Goal: Find specific page/section: Find specific page/section

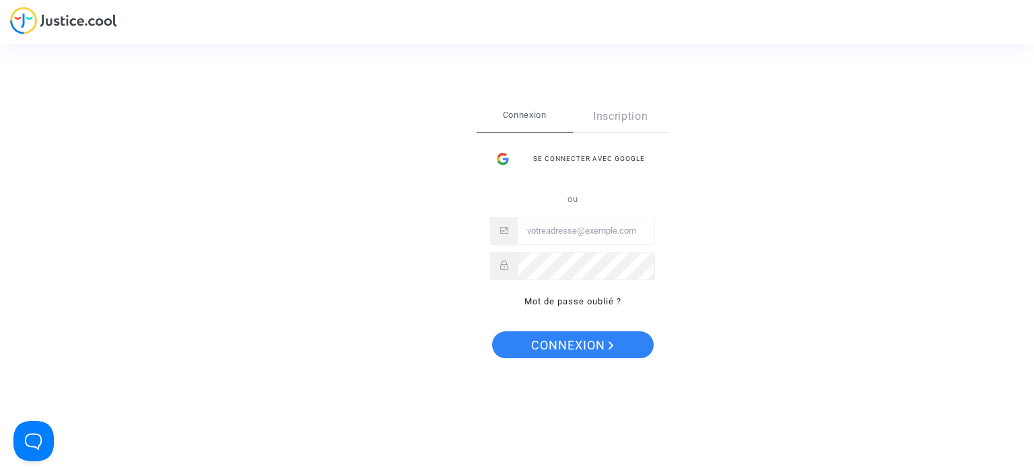
type input "[EMAIL_ADDRESS][DOMAIN_NAME]"
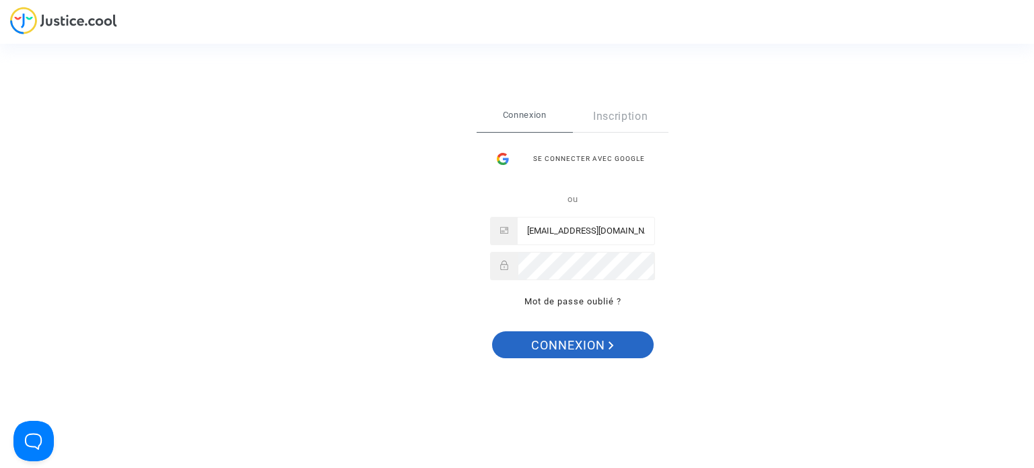
click at [576, 341] on span "Connexion" at bounding box center [572, 345] width 83 height 28
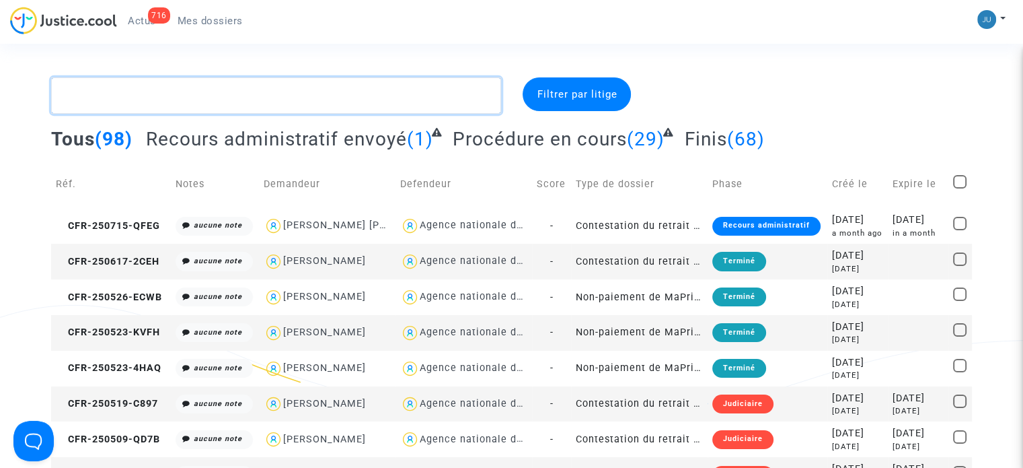
click at [89, 102] on textarea at bounding box center [276, 95] width 450 height 36
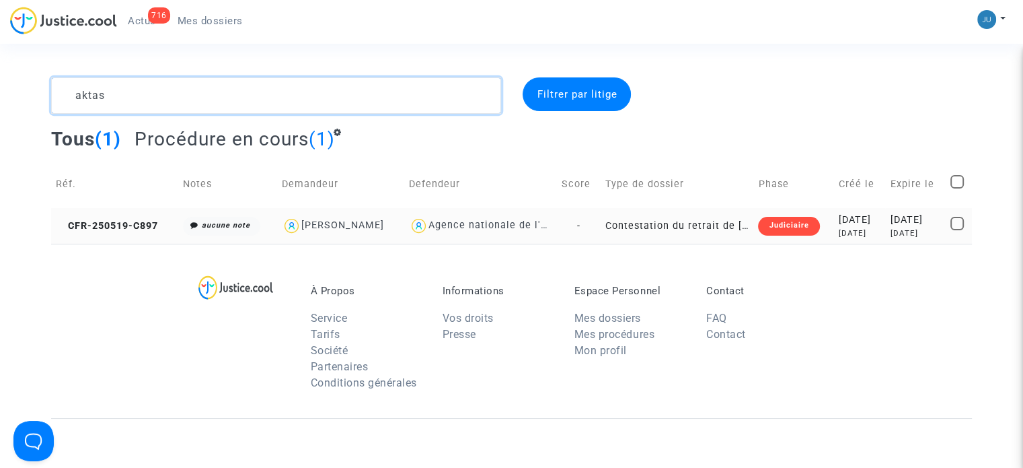
type textarea "aktas"
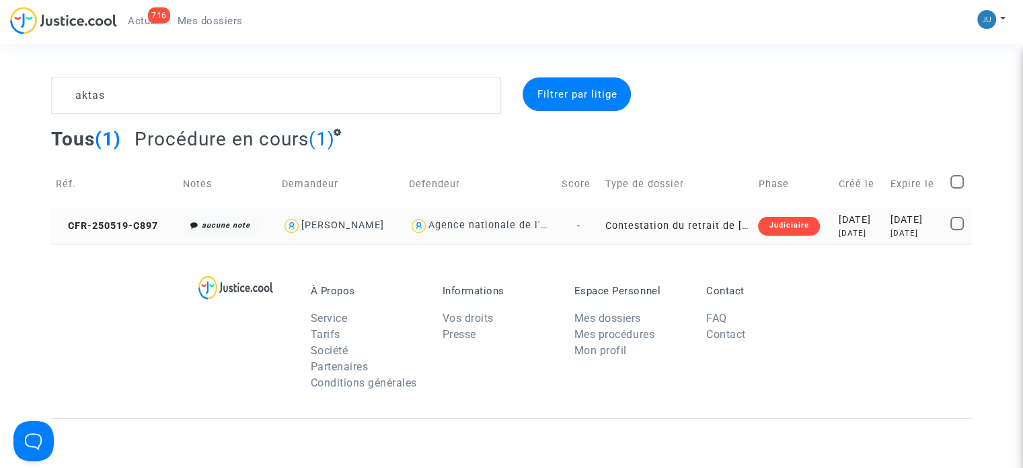
click at [779, 225] on div "Judiciaire" at bounding box center [788, 226] width 61 height 19
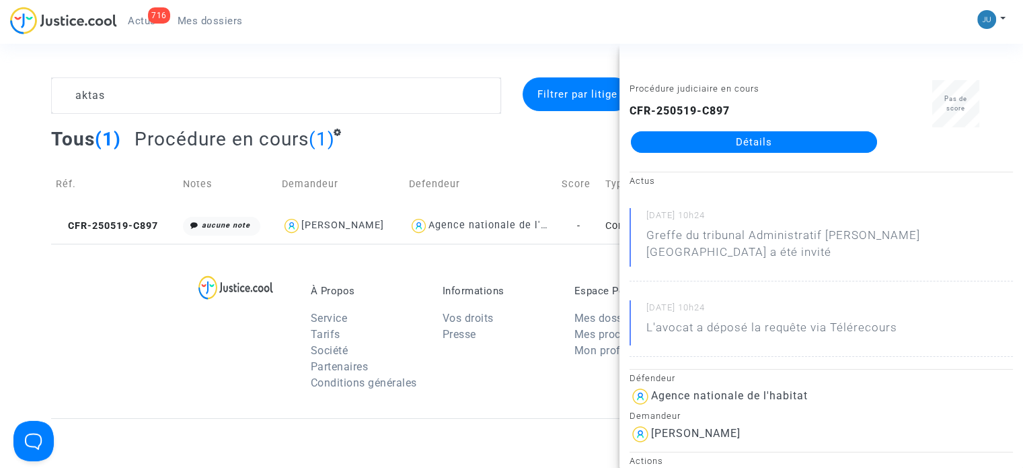
click at [795, 147] on link "Détails" at bounding box center [754, 142] width 246 height 22
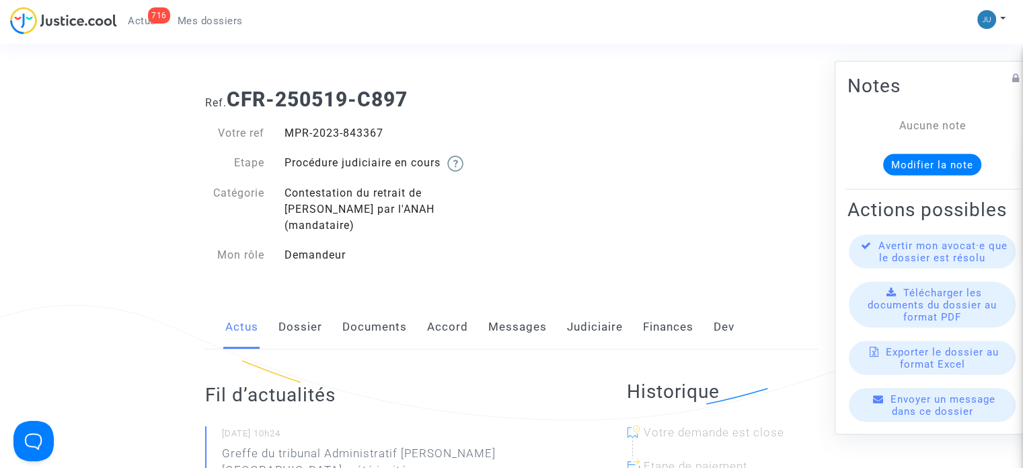
click at [524, 316] on link "Messages" at bounding box center [518, 327] width 59 height 44
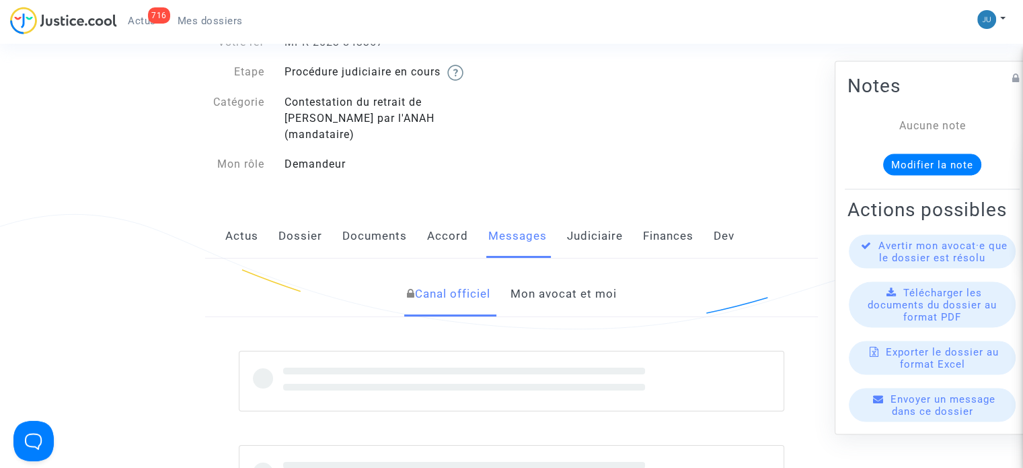
scroll to position [202, 0]
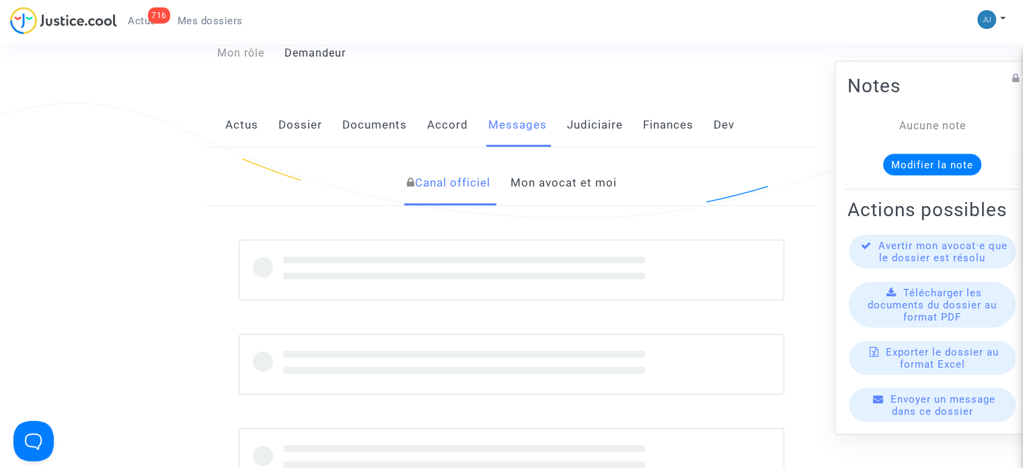
drag, startPoint x: 552, startPoint y: 172, endPoint x: 553, endPoint y: 180, distance: 8.9
click at [552, 172] on link "Mon avocat et moi" at bounding box center [563, 183] width 106 height 44
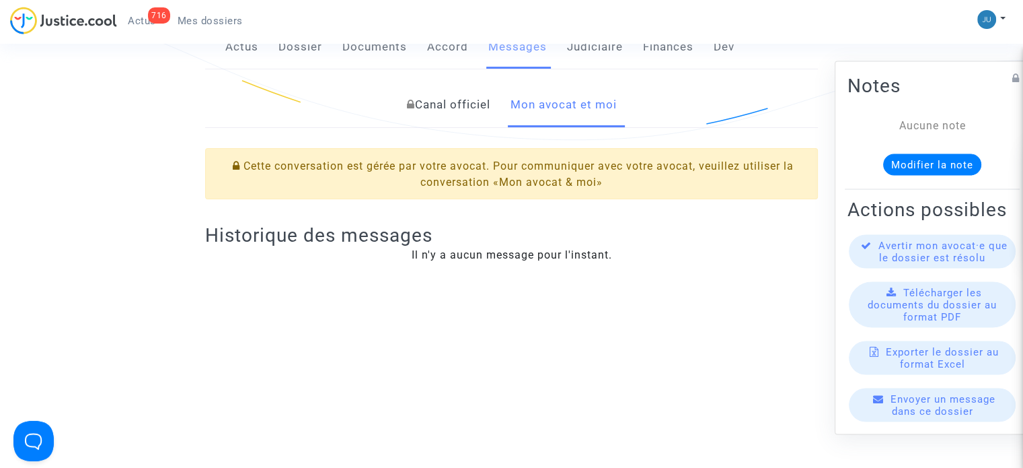
scroll to position [135, 0]
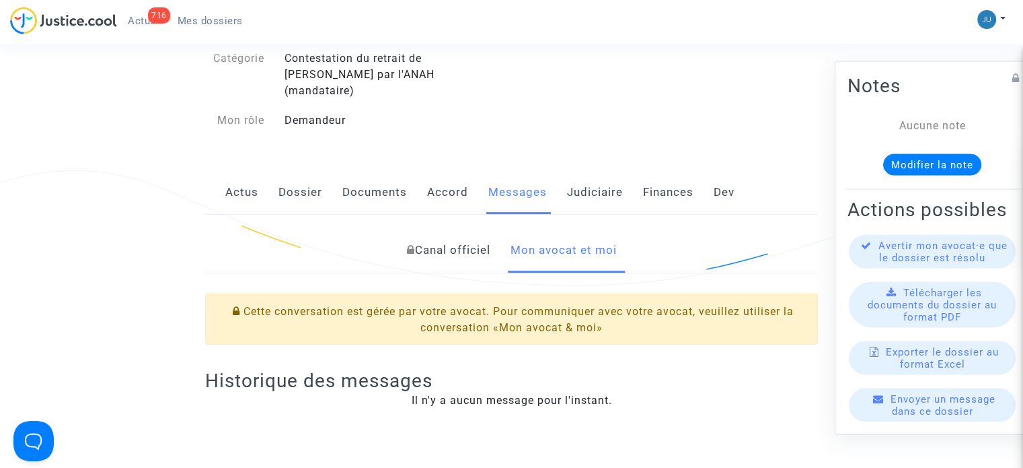
click at [470, 246] on link "Canal officiel" at bounding box center [447, 250] width 83 height 44
click at [587, 228] on link "Mon avocat et moi" at bounding box center [563, 250] width 106 height 44
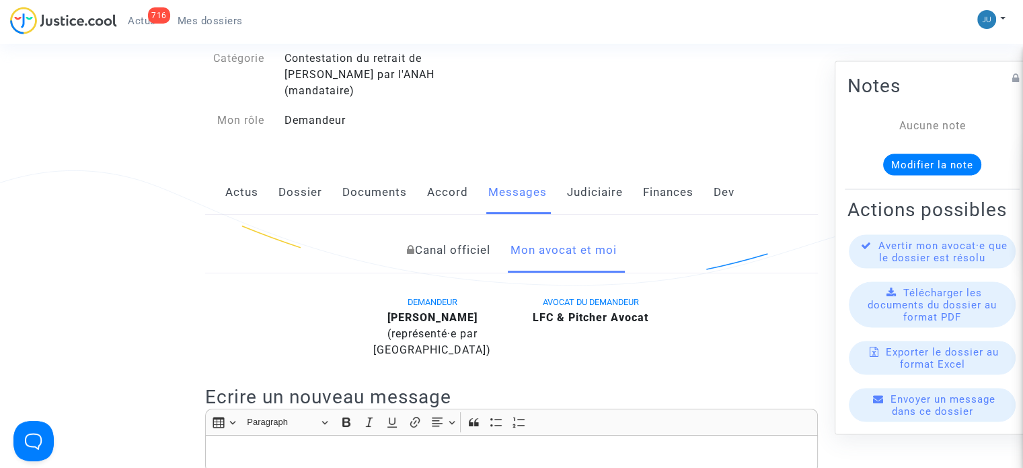
click at [248, 170] on link "Actus" at bounding box center [241, 192] width 33 height 44
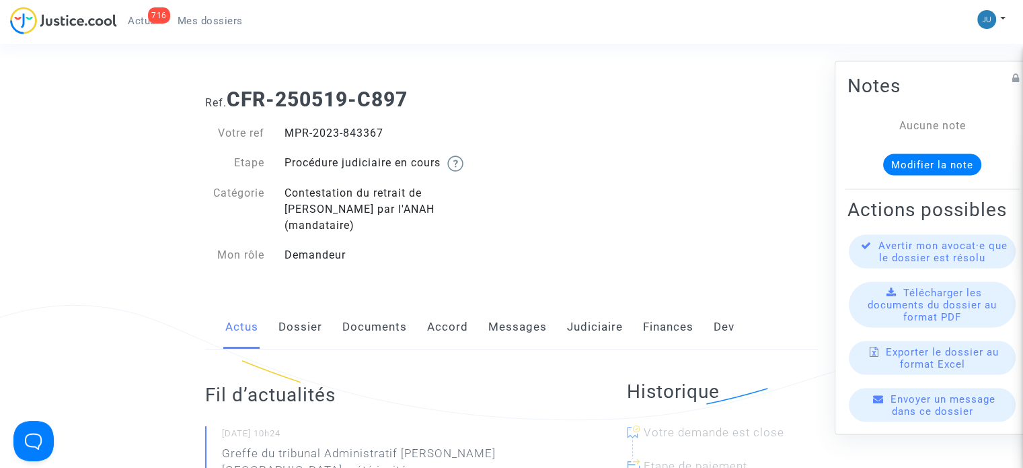
click at [222, 20] on span "Mes dossiers" at bounding box center [210, 21] width 65 height 12
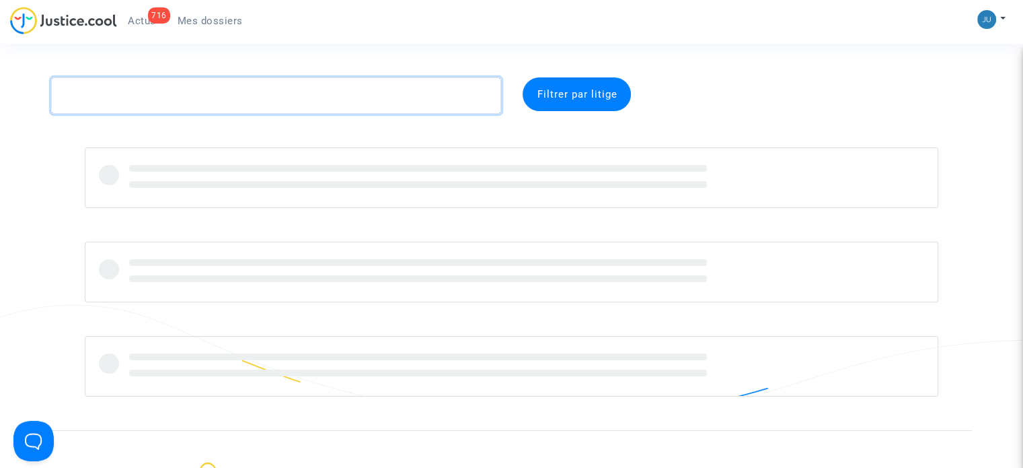
click at [240, 99] on textarea at bounding box center [276, 95] width 450 height 36
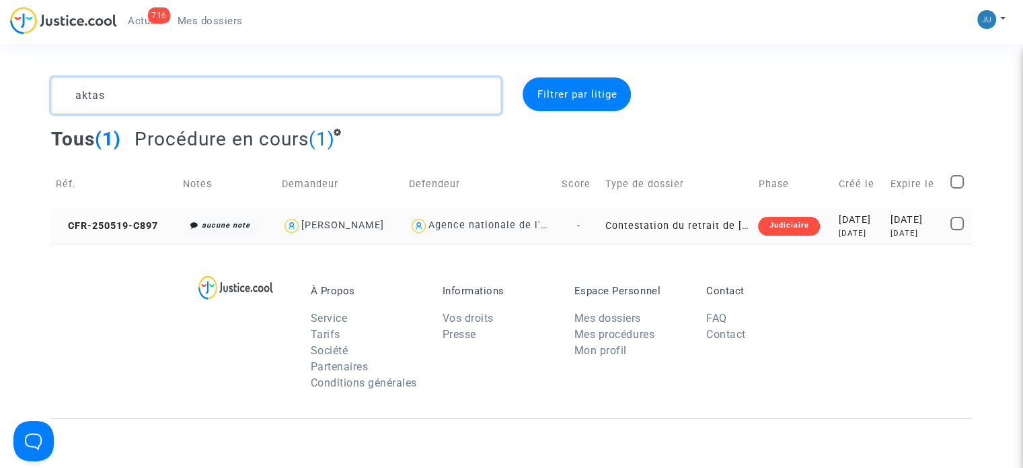
type textarea "aktas"
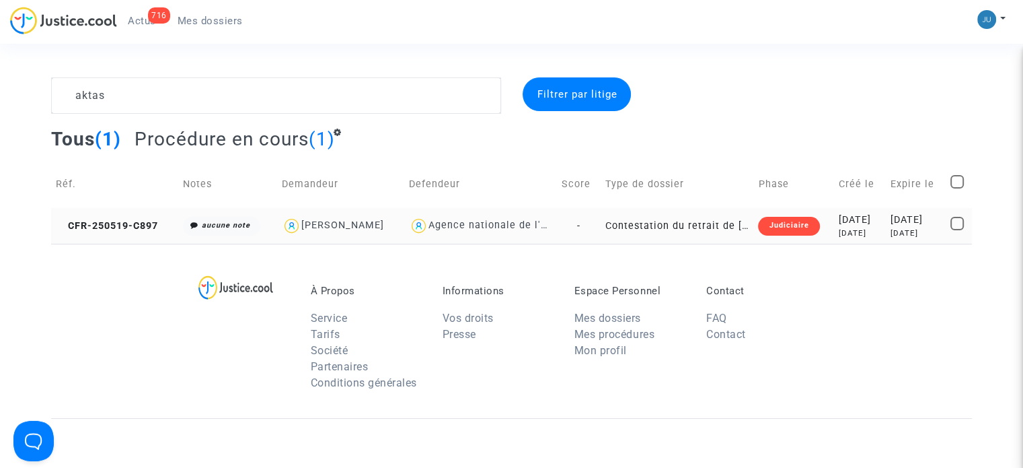
click at [713, 231] on td "Contestation du retrait de [PERSON_NAME] par l'ANAH (mandataire)" at bounding box center [677, 226] width 153 height 36
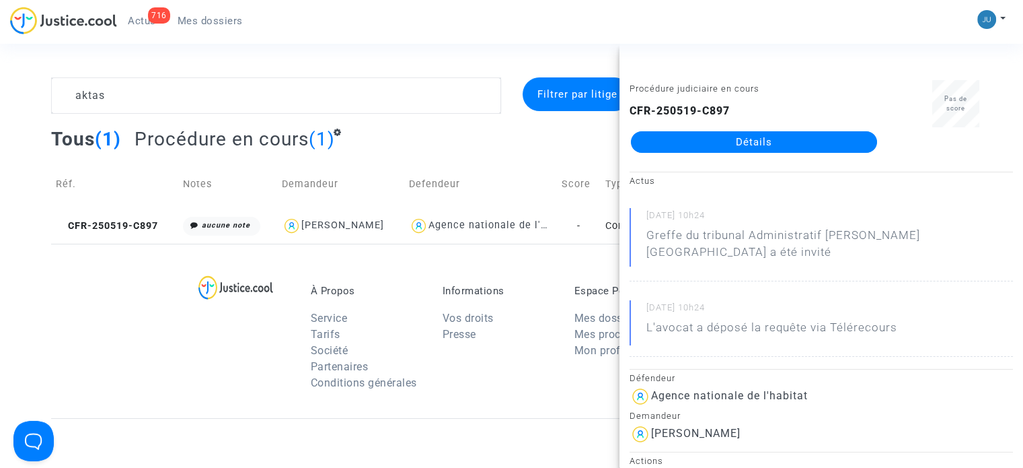
click at [751, 142] on link "Détails" at bounding box center [754, 142] width 246 height 22
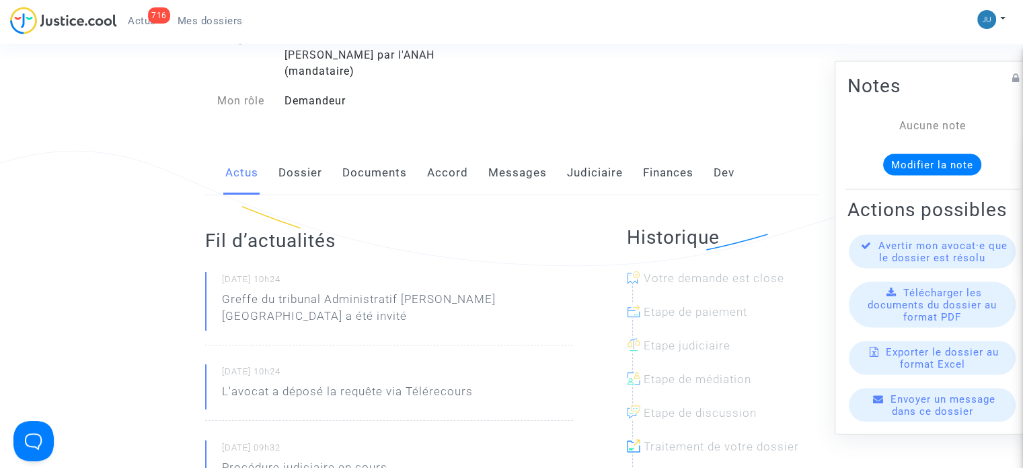
scroll to position [135, 0]
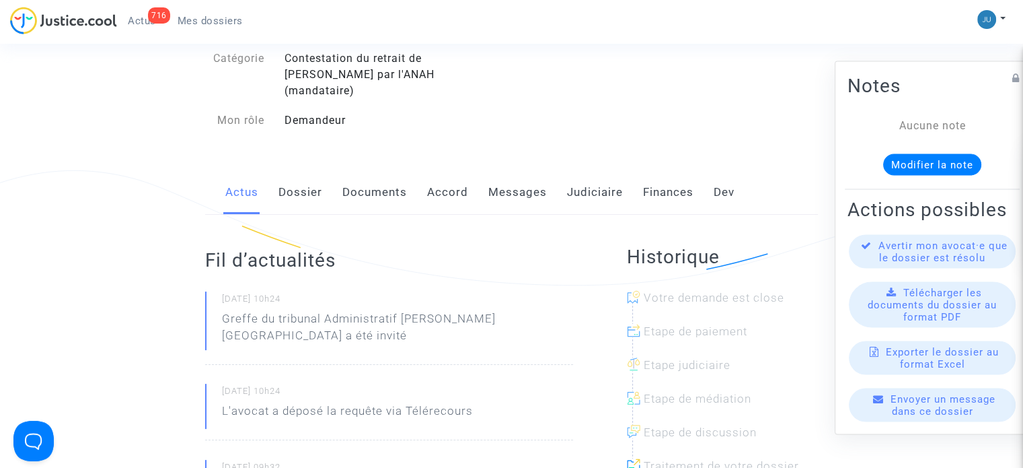
click at [544, 173] on link "Messages" at bounding box center [518, 192] width 59 height 44
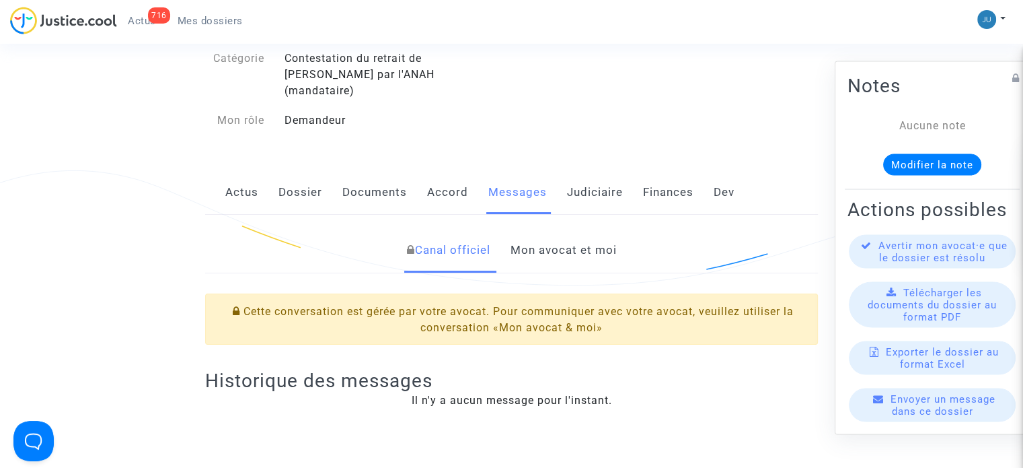
click at [549, 233] on link "Mon avocat et moi" at bounding box center [563, 250] width 106 height 44
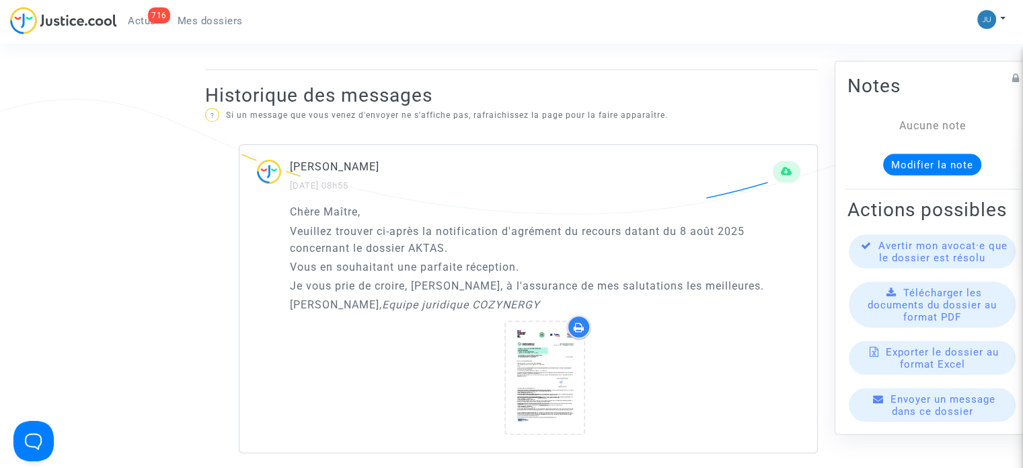
scroll to position [807, 0]
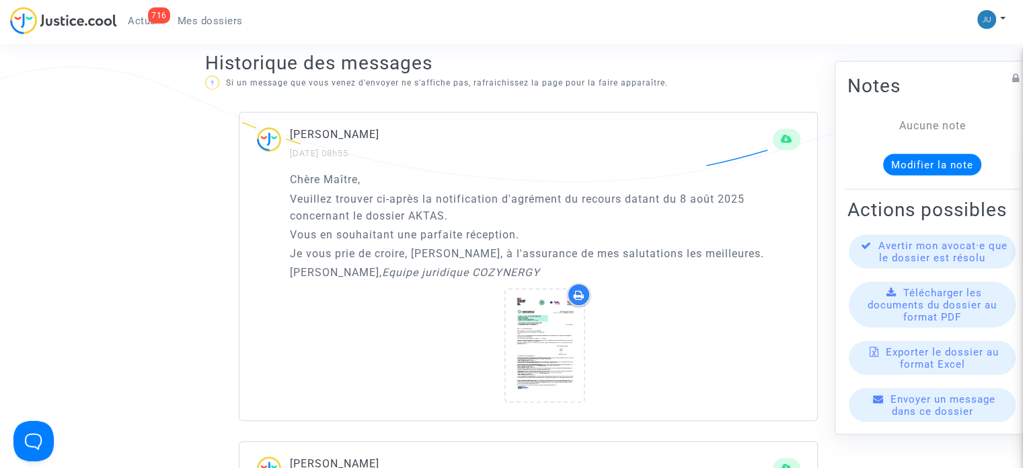
click at [239, 25] on span "Mes dossiers" at bounding box center [210, 21] width 65 height 12
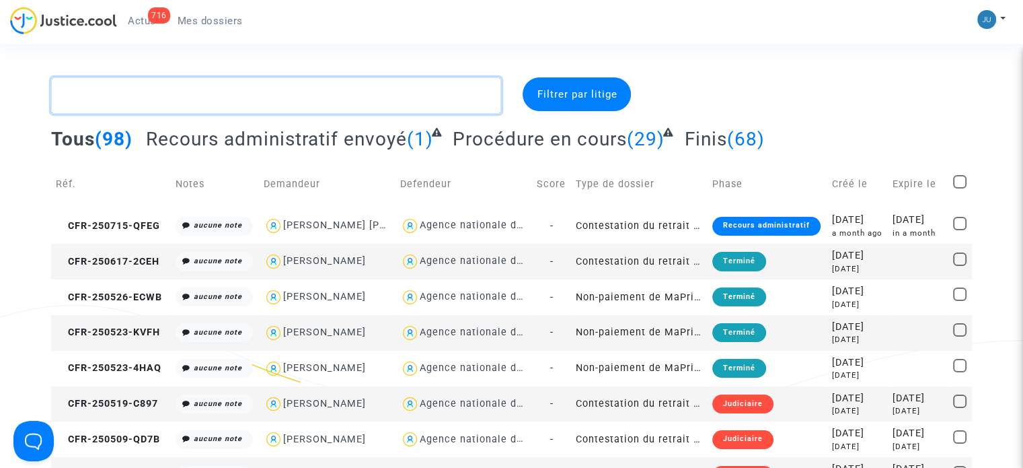
click at [137, 109] on textarea at bounding box center [276, 95] width 450 height 36
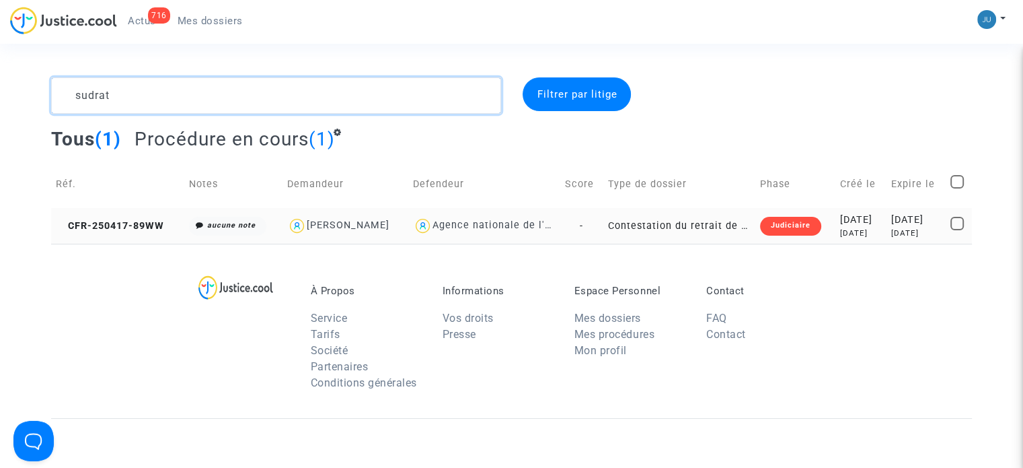
type textarea "sudrat"
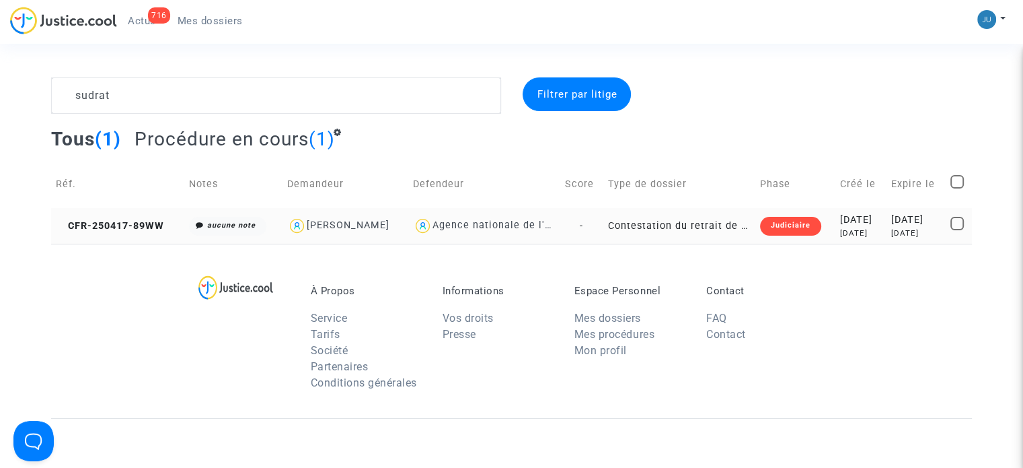
click at [766, 227] on div "Judiciaire" at bounding box center [790, 226] width 61 height 19
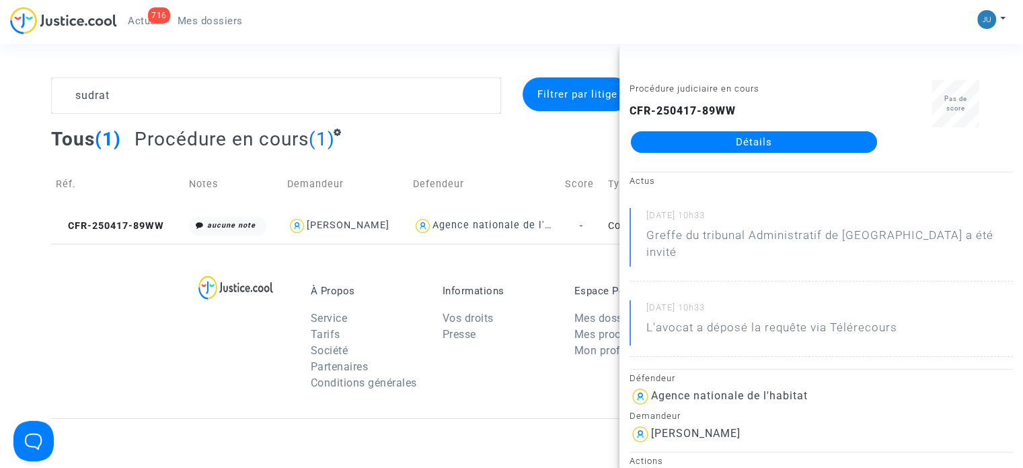
click at [815, 147] on link "Détails" at bounding box center [754, 142] width 246 height 22
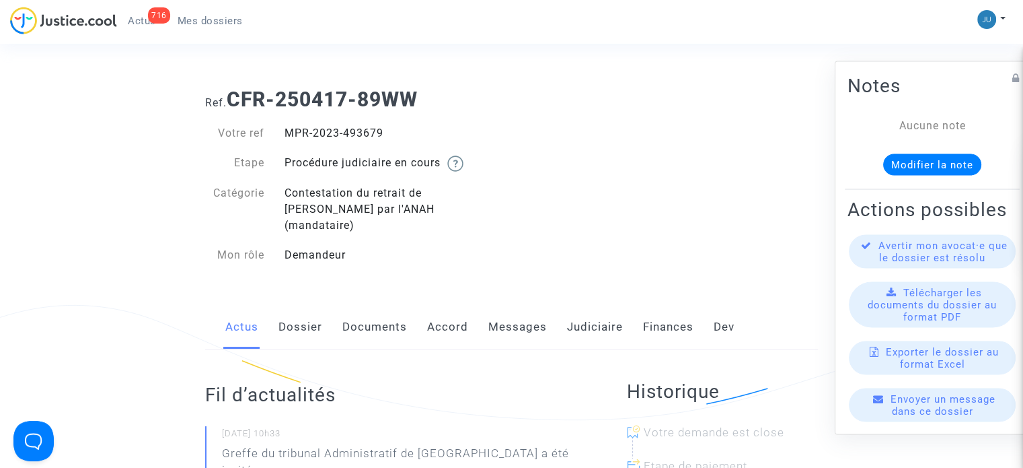
click at [513, 308] on link "Messages" at bounding box center [518, 327] width 59 height 44
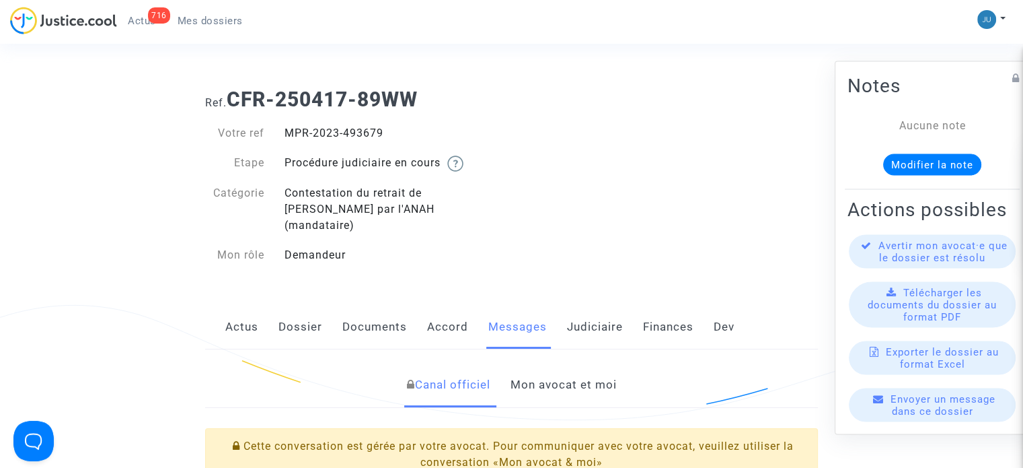
click at [563, 369] on link "Mon avocat et moi" at bounding box center [563, 385] width 106 height 44
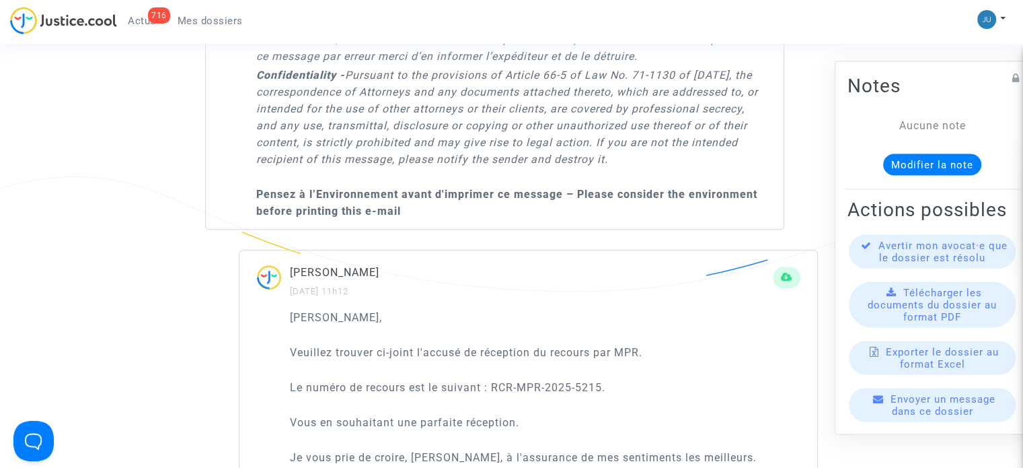
scroll to position [1480, 0]
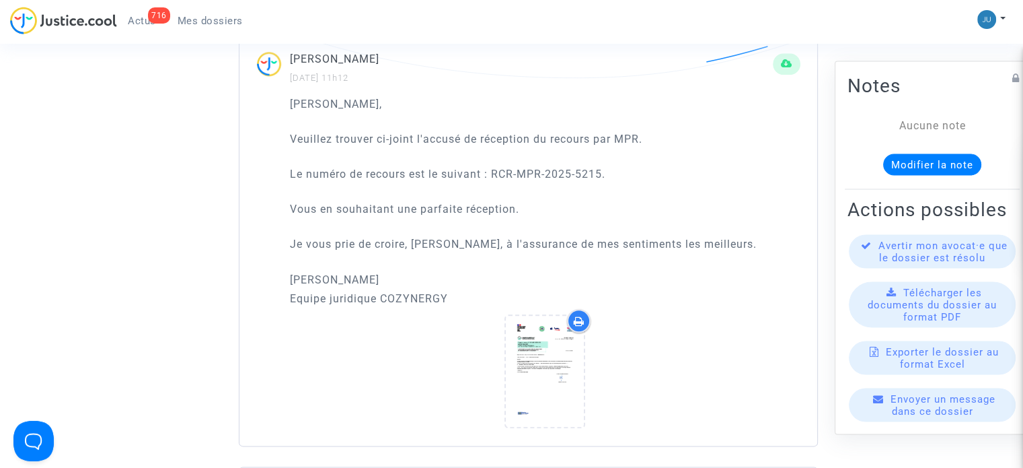
click at [226, 227] on div "[PERSON_NAME] [DATE] 11h12 [PERSON_NAME], [PERSON_NAME] trouver ci-joint l'accu…" at bounding box center [511, 241] width 613 height 410
